Goal: Task Accomplishment & Management: Manage account settings

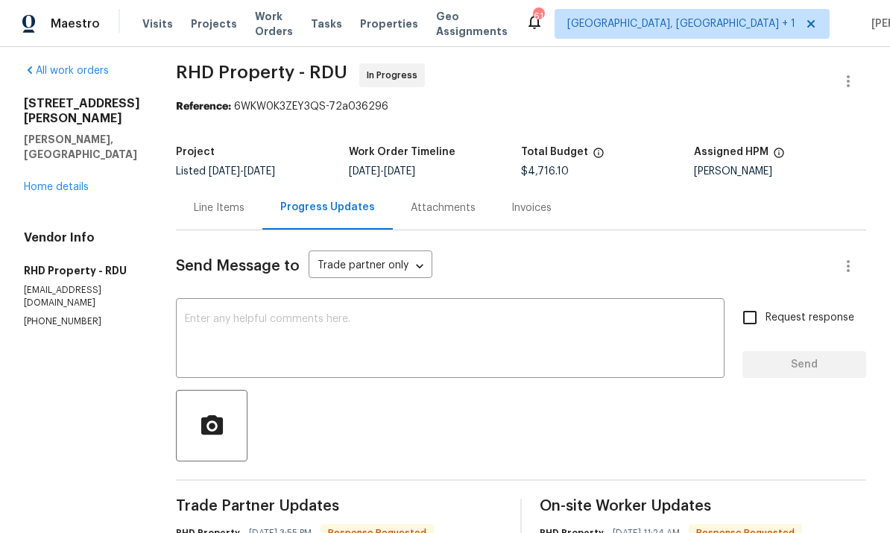
scroll to position [1, 0]
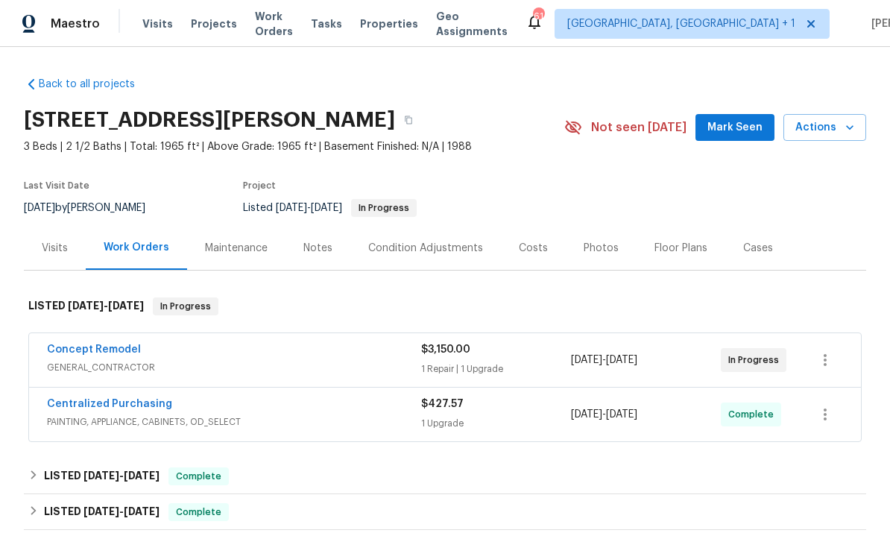
click at [102, 348] on link "Concept Remodel" at bounding box center [94, 350] width 94 height 10
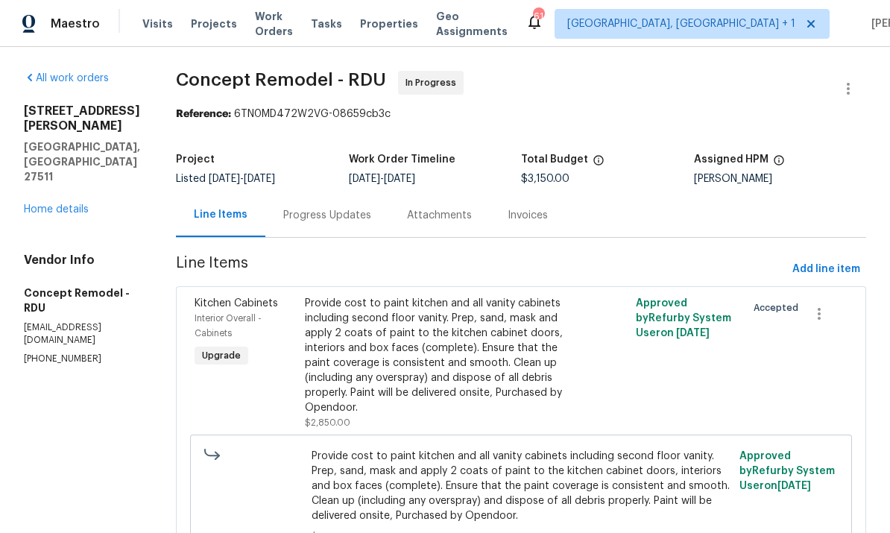
click at [54, 204] on link "Home details" at bounding box center [56, 209] width 65 height 10
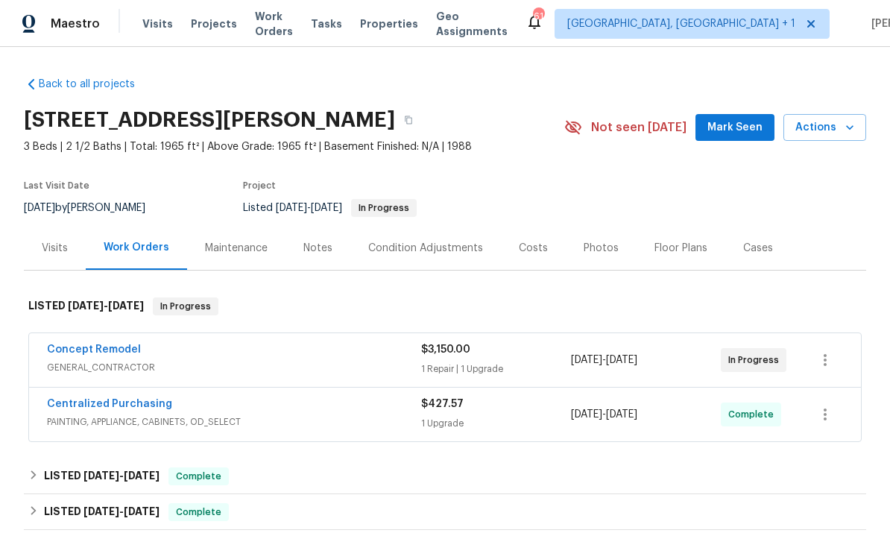
click at [325, 245] on div "Notes" at bounding box center [318, 248] width 29 height 15
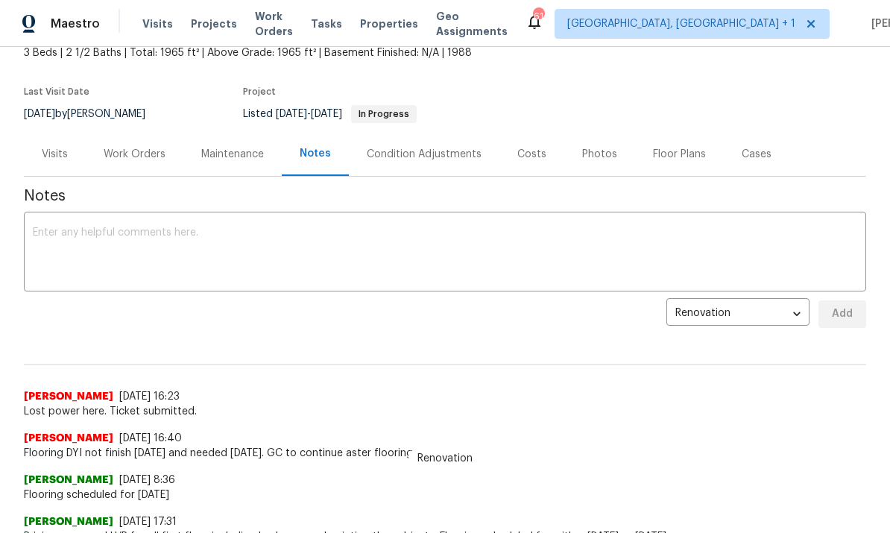
scroll to position [113, 0]
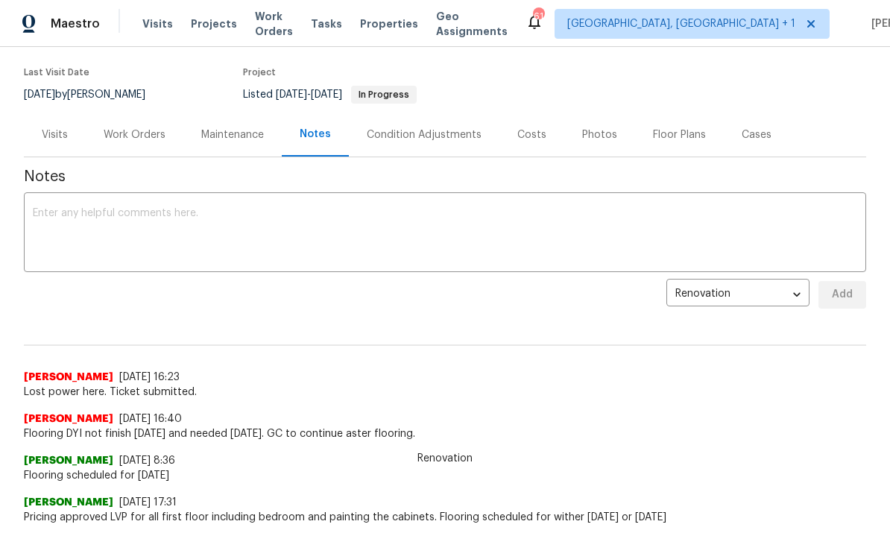
click at [116, 224] on textarea at bounding box center [445, 234] width 825 height 52
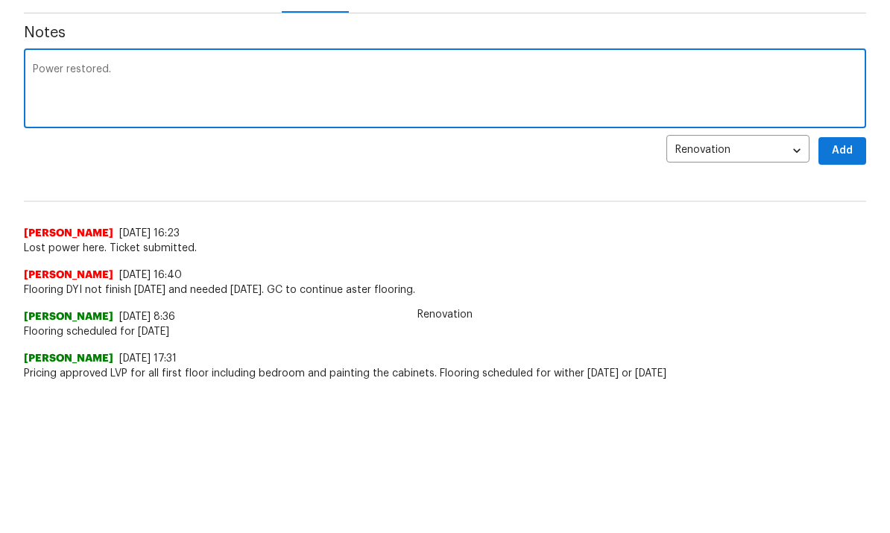
type textarea "Power restored."
click at [846, 286] on span "Add" at bounding box center [843, 295] width 24 height 19
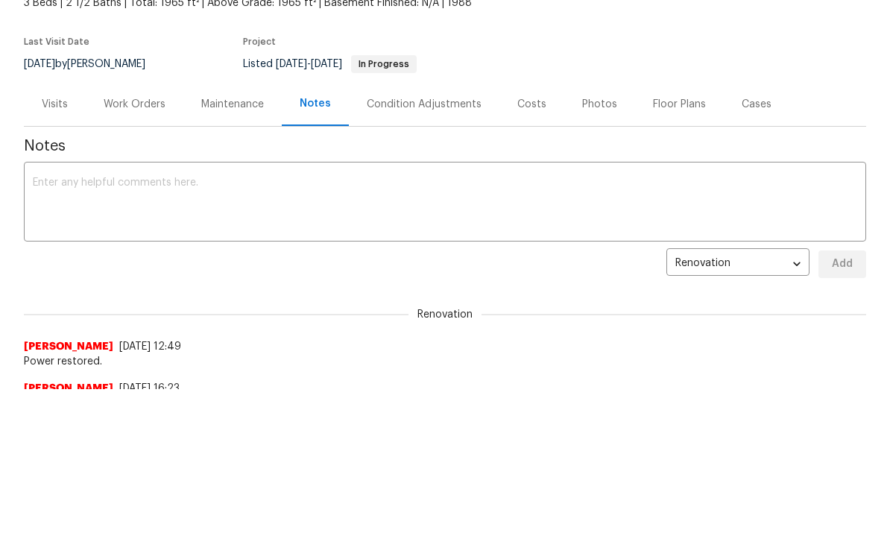
scroll to position [0, 0]
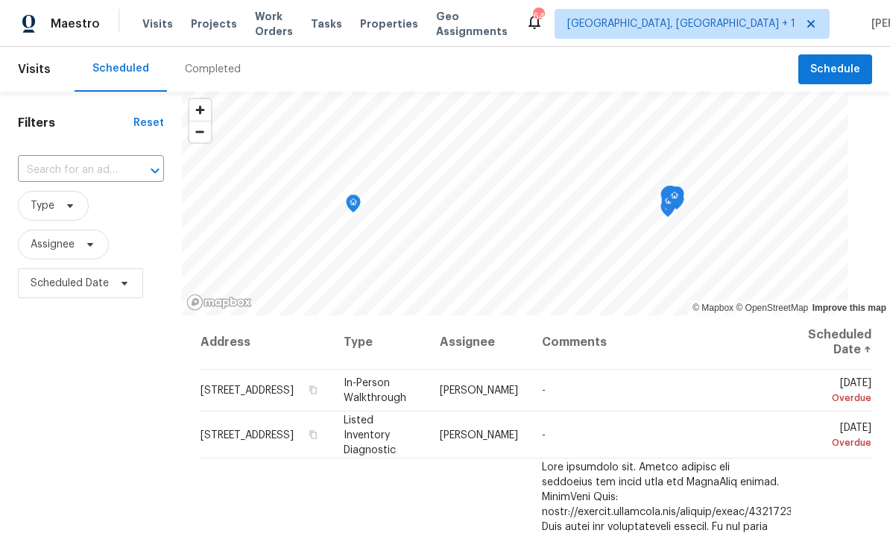
click at [116, 166] on input "text" at bounding box center [70, 170] width 104 height 23
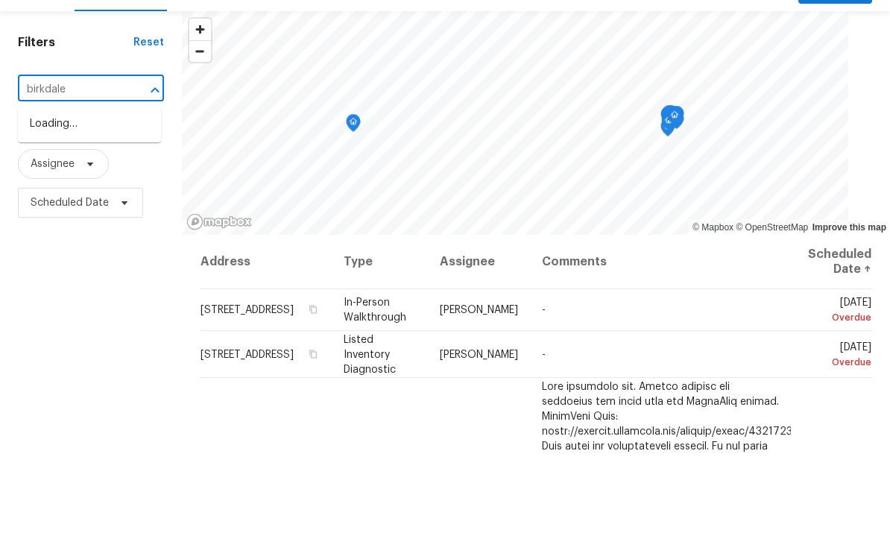
type input "birkdale"
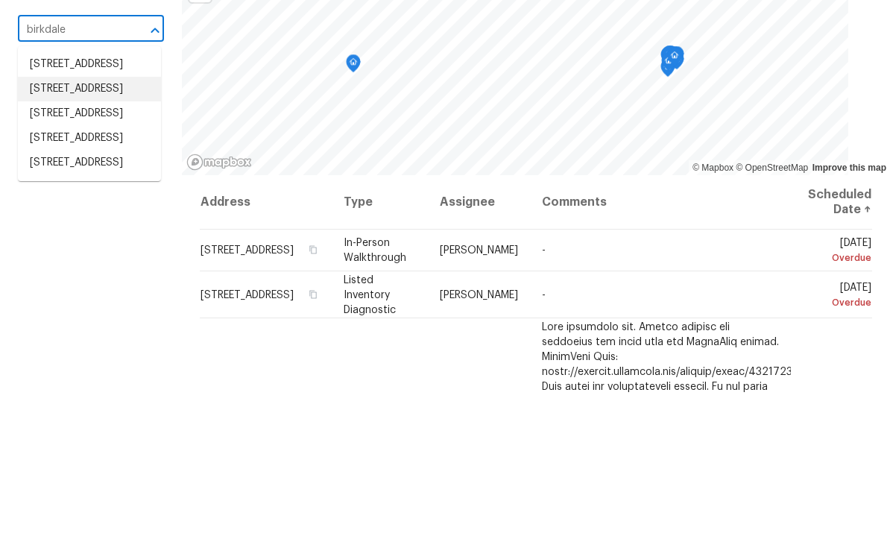
click at [116, 217] on li "4 Birkdale Ct, Durham, NC 27713" at bounding box center [89, 229] width 143 height 25
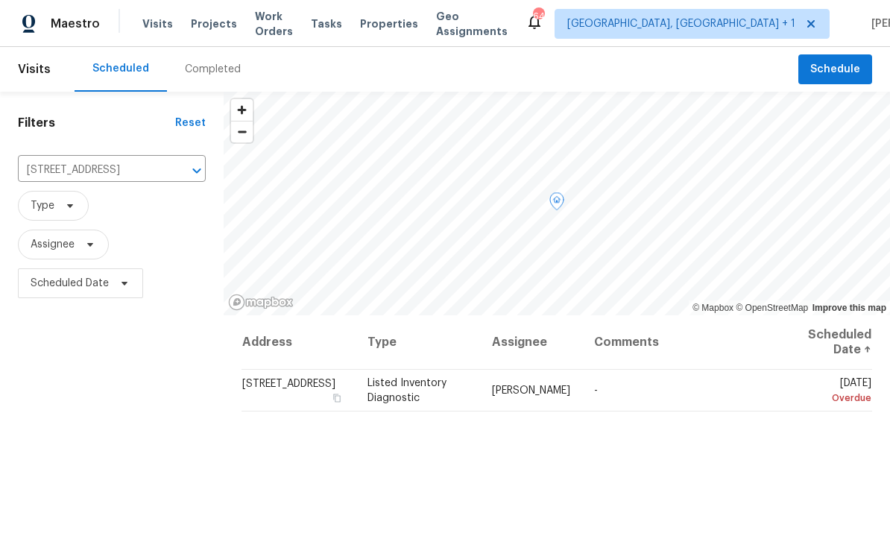
click at [0, 0] on icon at bounding box center [0, 0] width 0 height 0
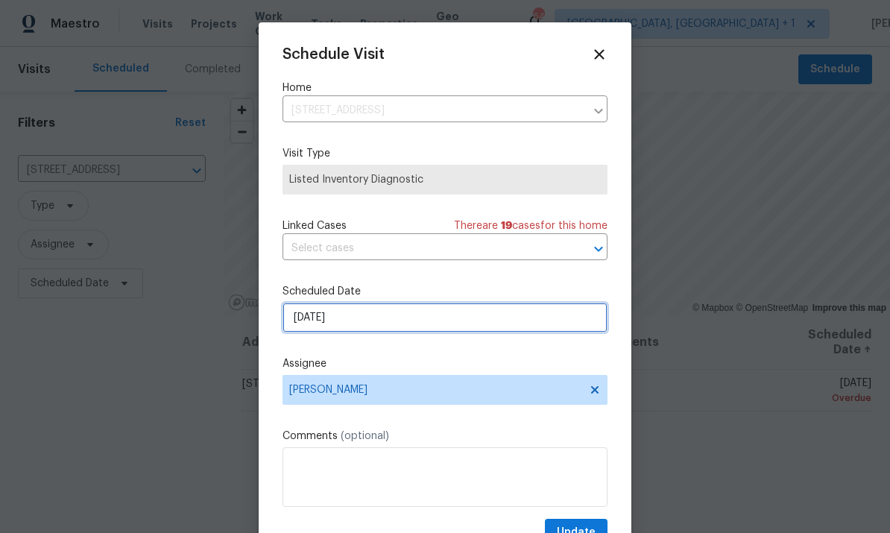
click at [396, 327] on input "10/3/2025" at bounding box center [445, 318] width 325 height 30
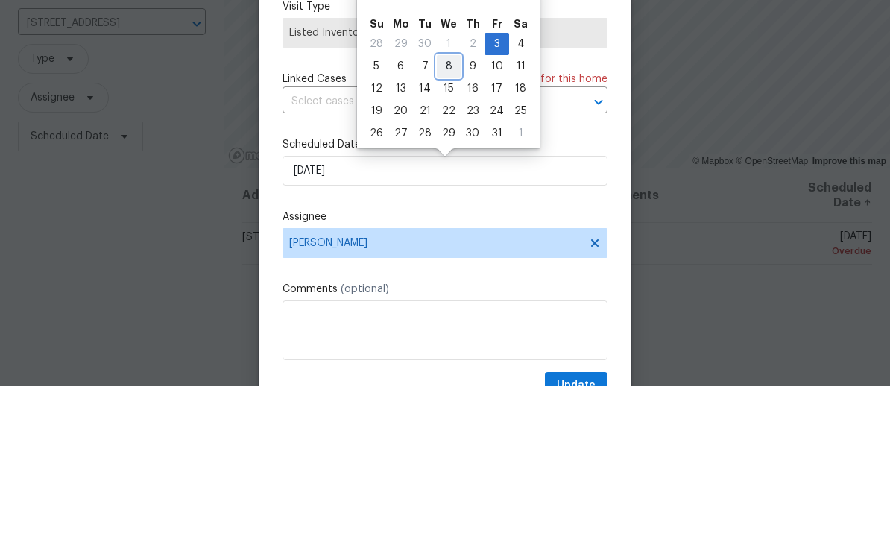
click at [450, 203] on div "8" at bounding box center [449, 213] width 24 height 21
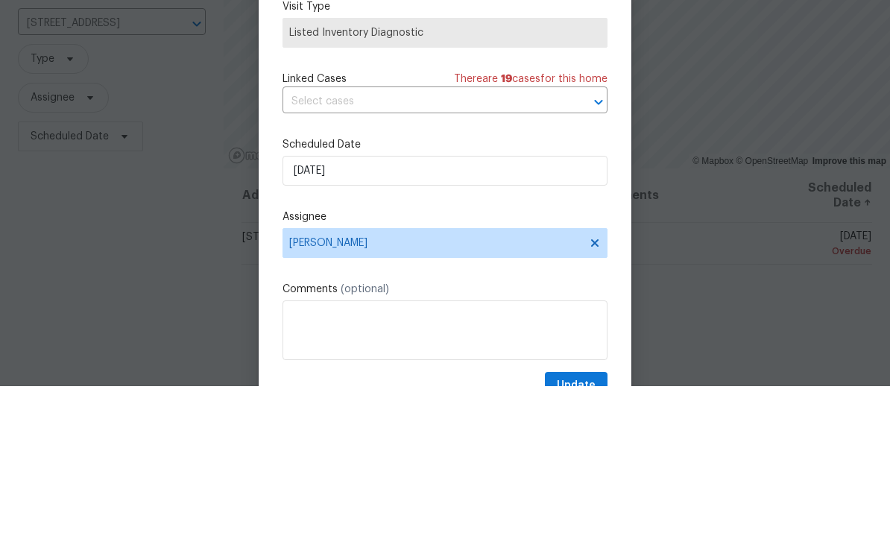
type input "10/8/2025"
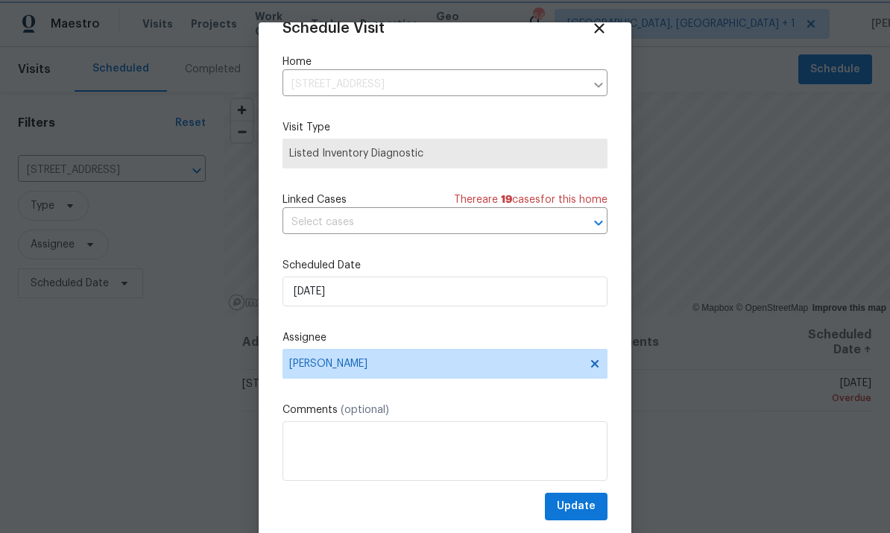
scroll to position [29, 0]
click at [587, 503] on span "Update" at bounding box center [576, 506] width 39 height 19
